Goal: Information Seeking & Learning: Learn about a topic

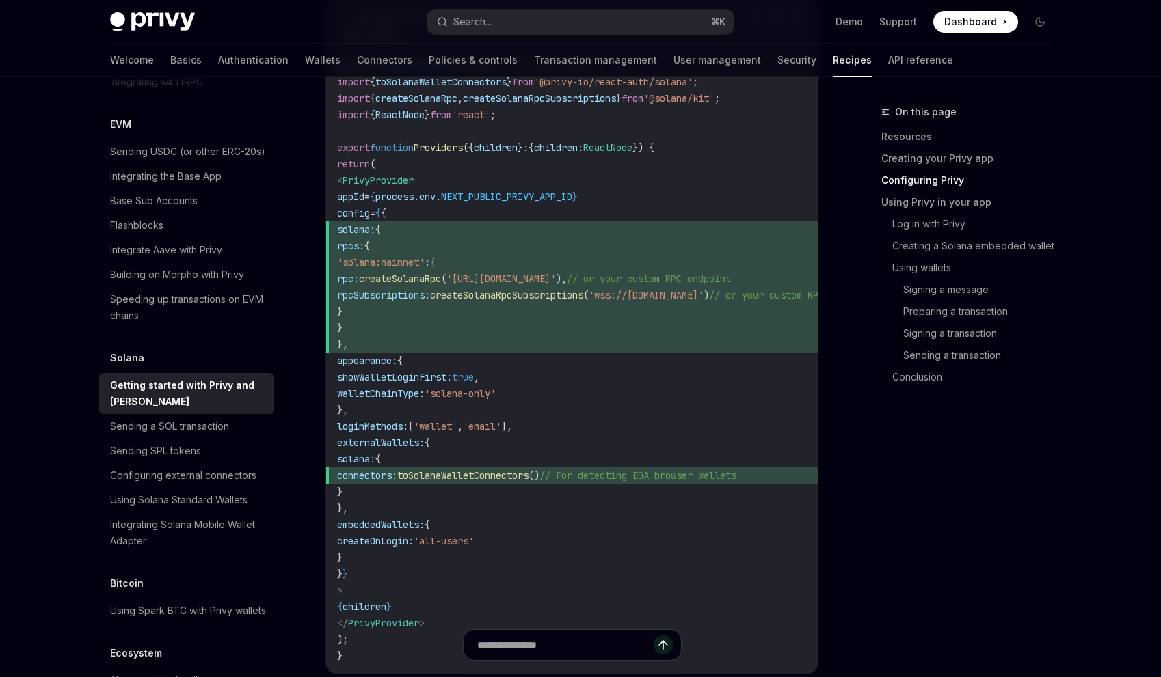
scroll to position [805, 0]
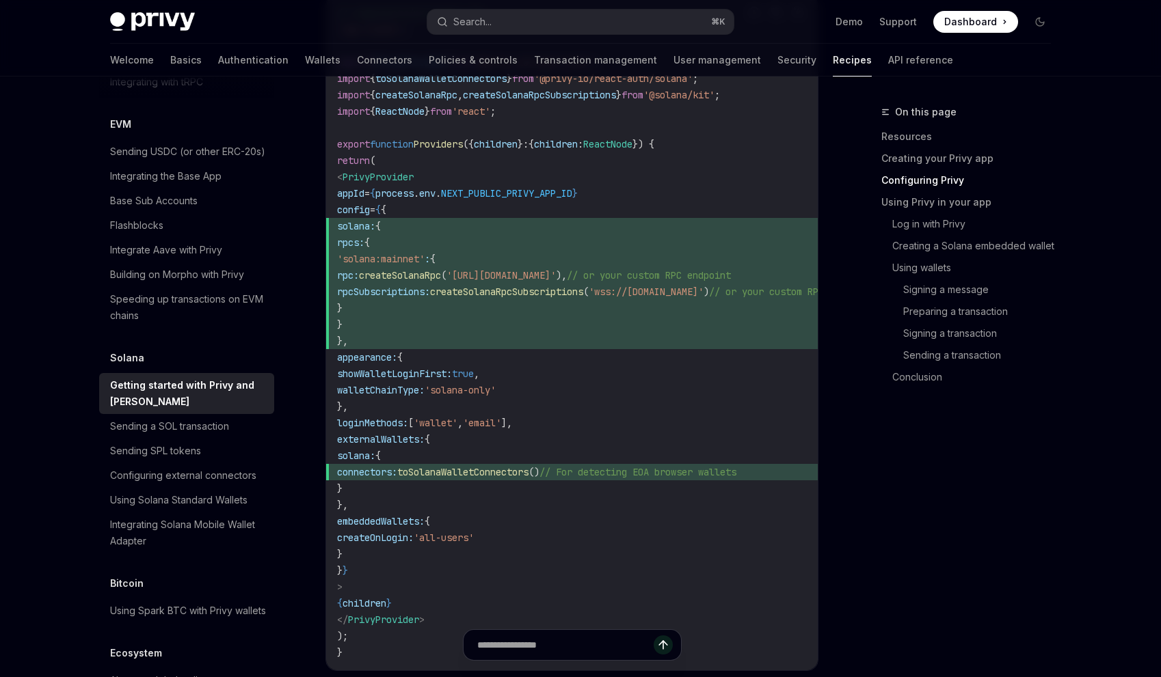
click at [425, 390] on span "walletChainType:" at bounding box center [381, 390] width 88 height 12
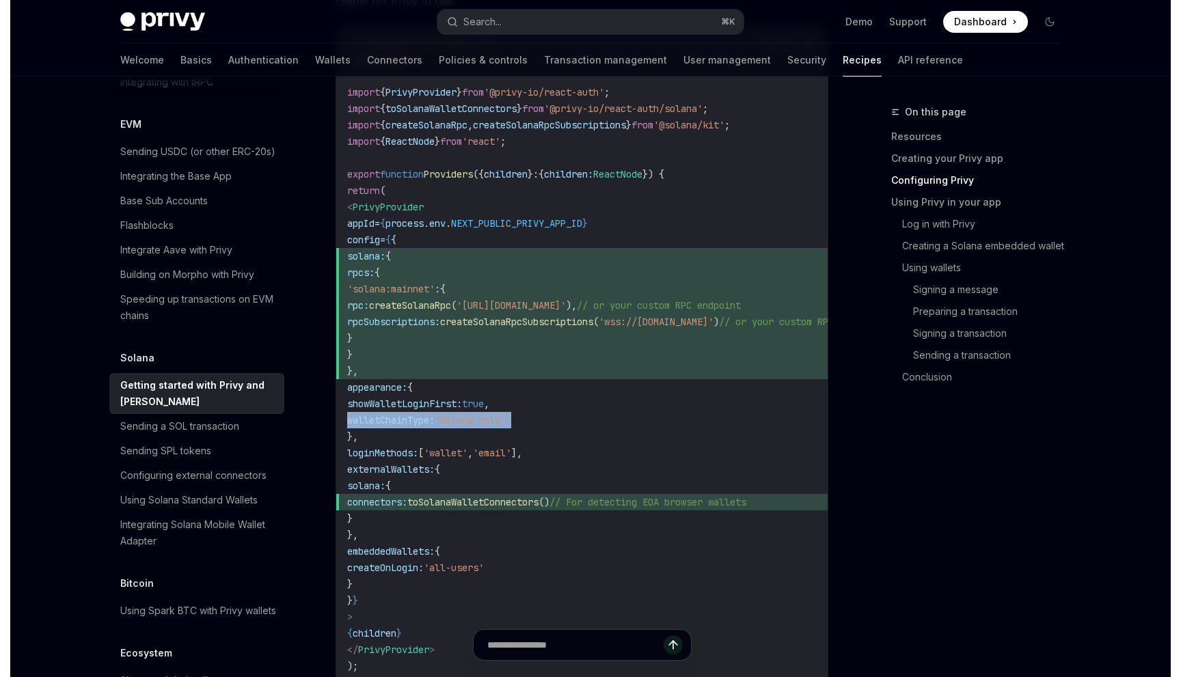
scroll to position [775, 0]
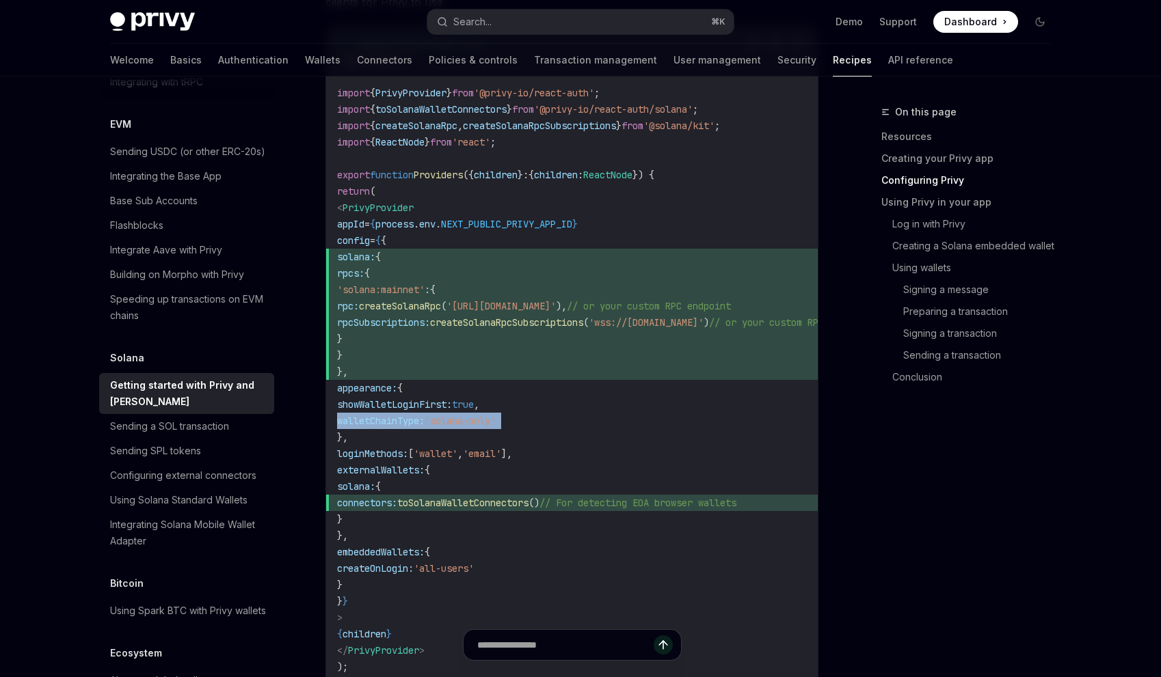
drag, startPoint x: 397, startPoint y: 537, endPoint x: 380, endPoint y: 472, distance: 66.5
click at [380, 472] on code "// components/providers.tsx 'use client' ; import { PrivyProvider } from '@priv…" at bounding box center [621, 364] width 569 height 656
copy code "externalWallets: { solana: { connectors: toSolanaWalletConnectors () // For det…"
type textarea "*"
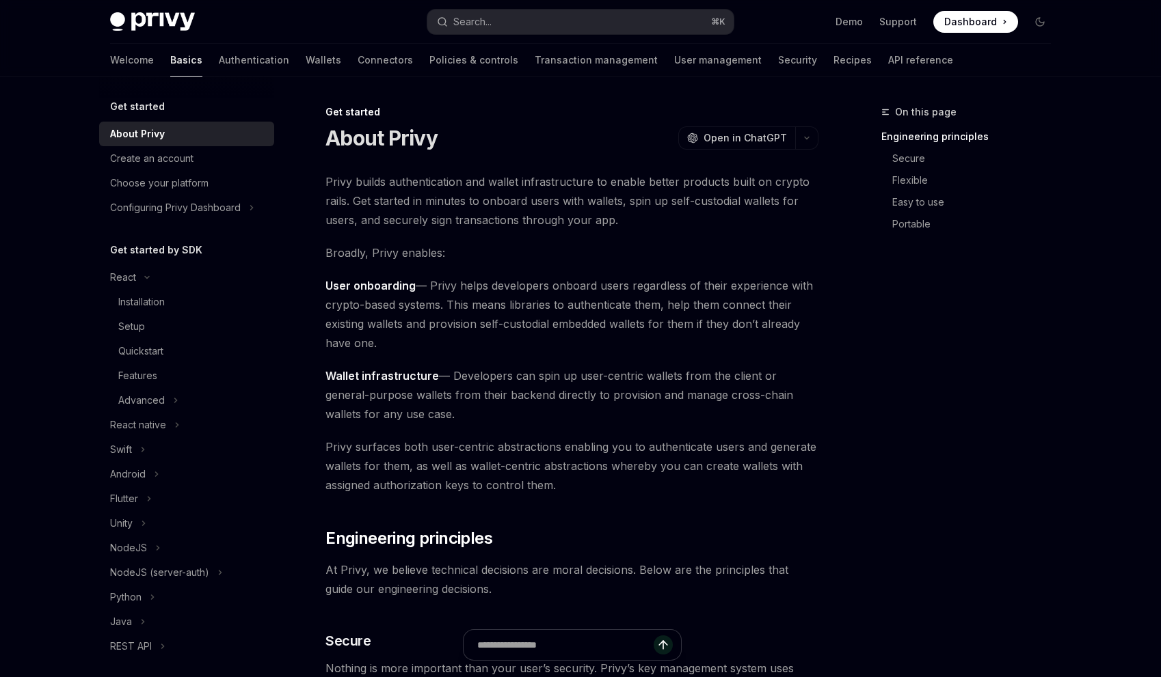
type textarea "*"
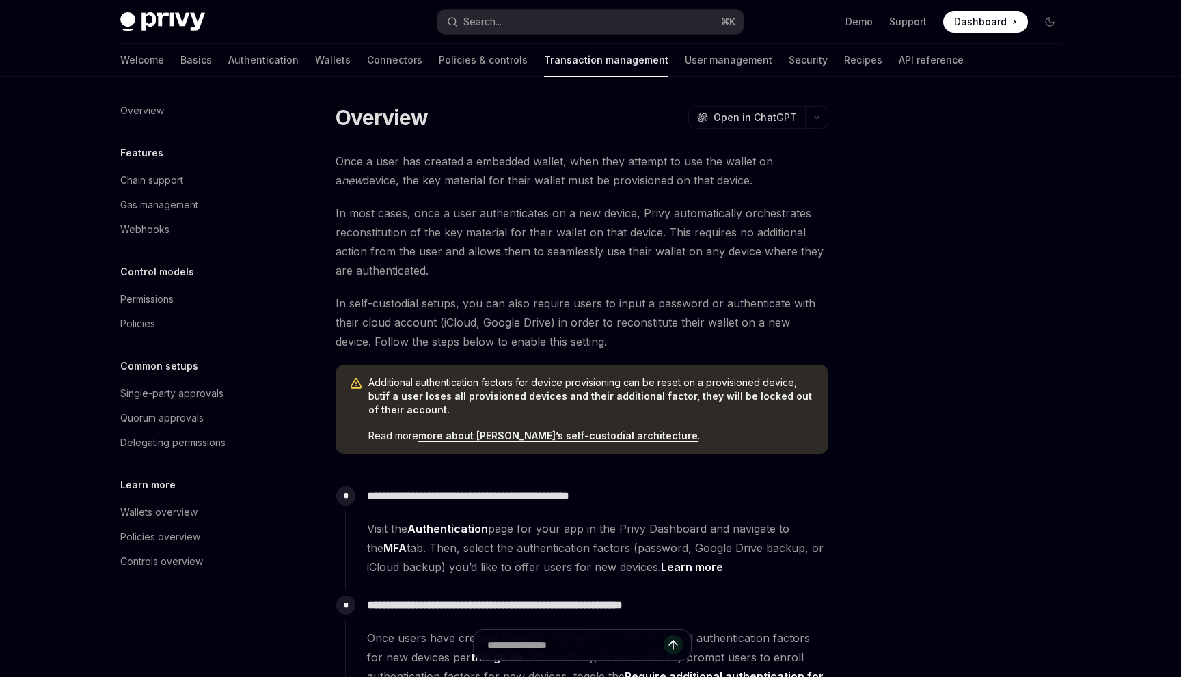
click at [474, 439] on link "more about [PERSON_NAME]’s self-custodial architecture" at bounding box center [558, 436] width 280 height 12
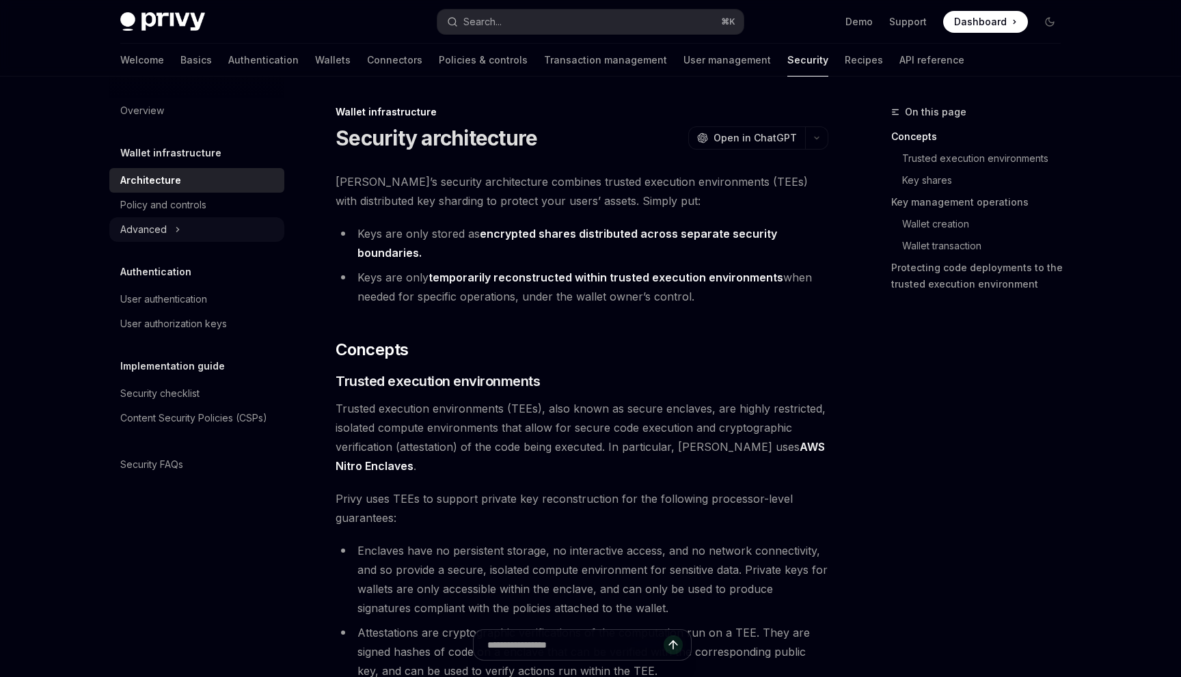
click at [157, 230] on div "Advanced" at bounding box center [143, 229] width 46 height 16
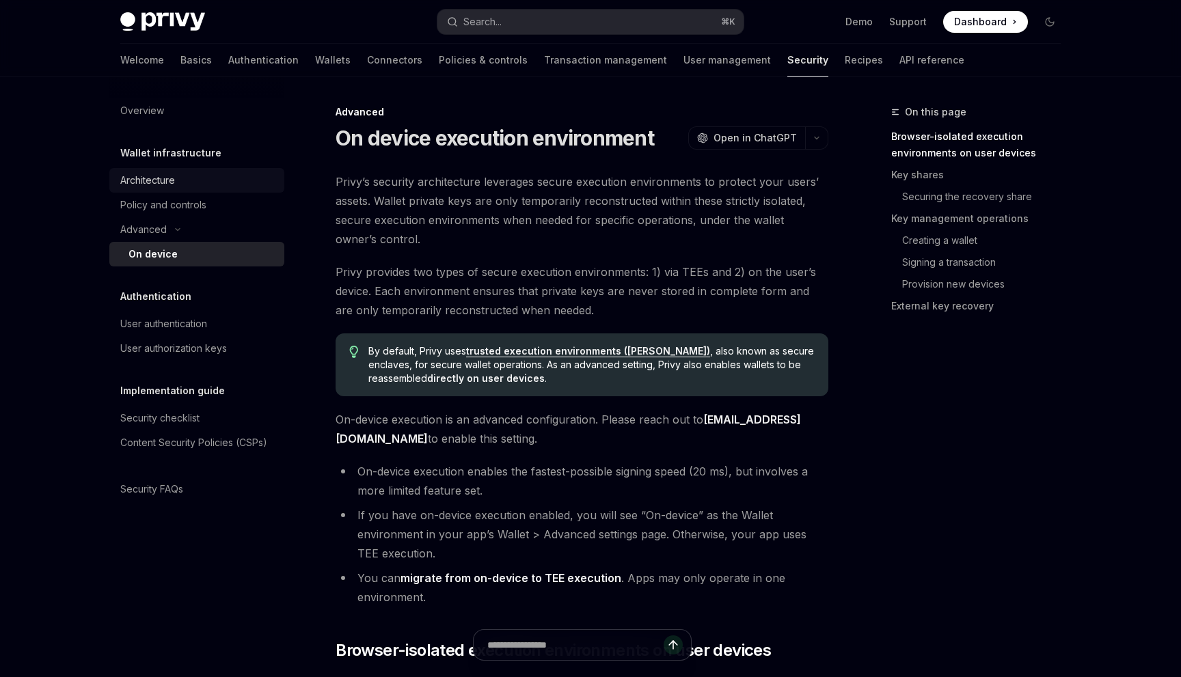
click at [176, 180] on div "Architecture" at bounding box center [198, 180] width 156 height 16
type textarea "*"
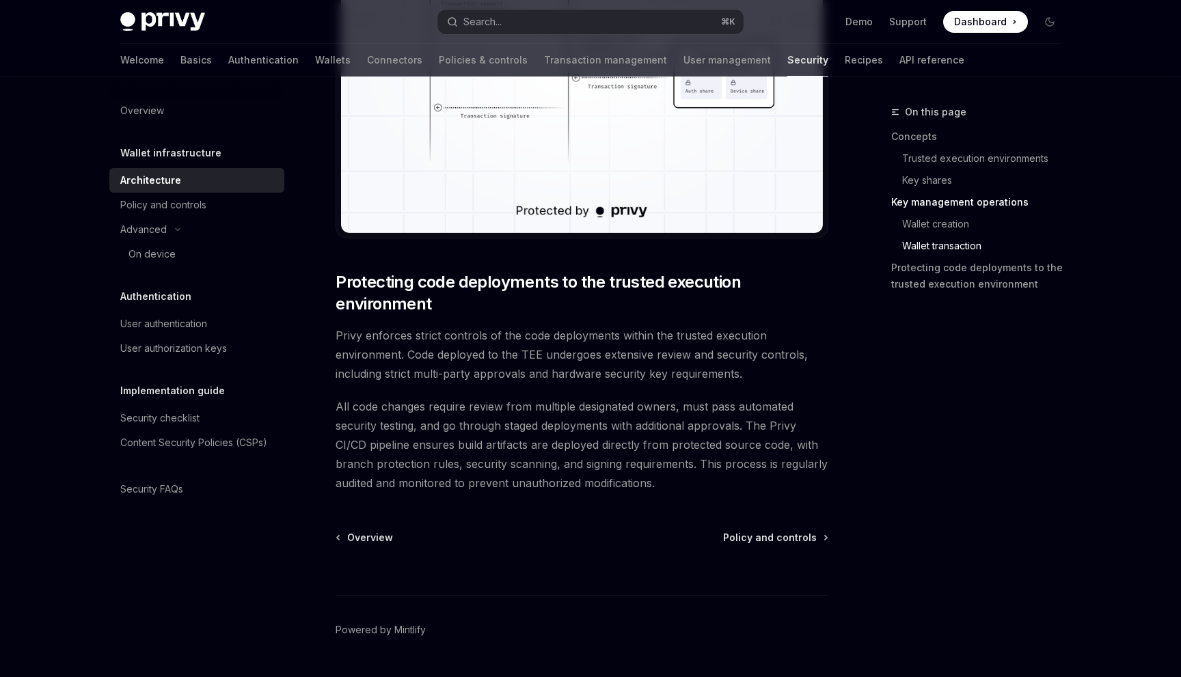
scroll to position [2783, 0]
